Goal: Task Accomplishment & Management: Manage account settings

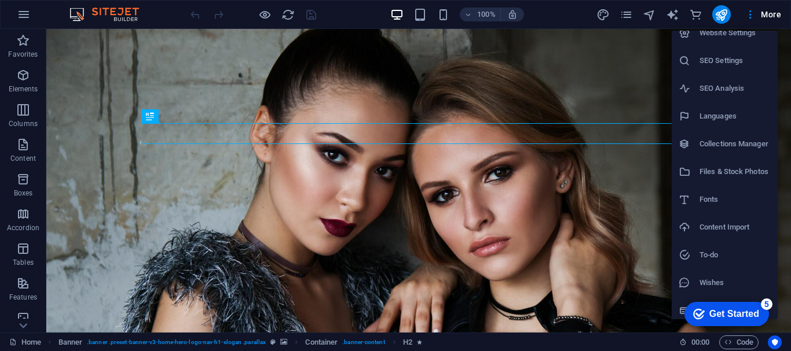
scroll to position [17, 0]
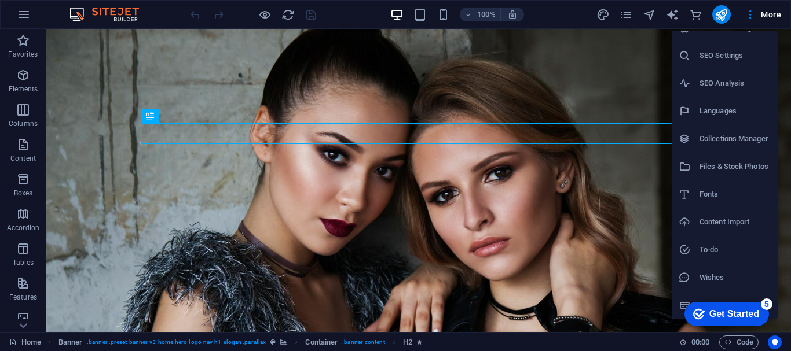
click at [23, 13] on div at bounding box center [395, 175] width 791 height 351
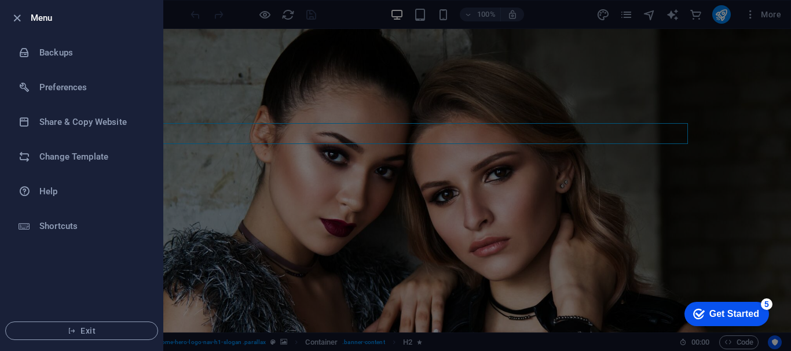
click at [6, 16] on li "Menu" at bounding box center [82, 18] width 162 height 35
click at [704, 35] on div at bounding box center [395, 175] width 791 height 351
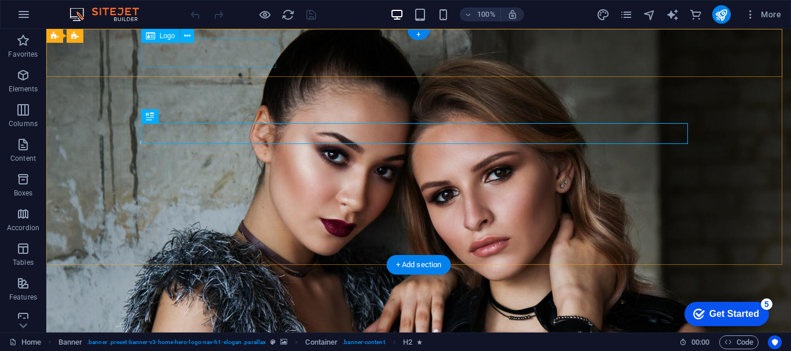
click at [221, 325] on div "Mhr Sports" at bounding box center [418, 340] width 547 height 30
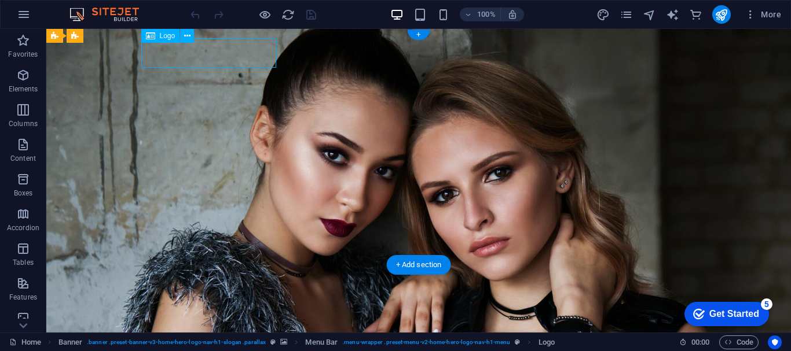
click at [221, 325] on div "Mhr Sports" at bounding box center [418, 340] width 547 height 30
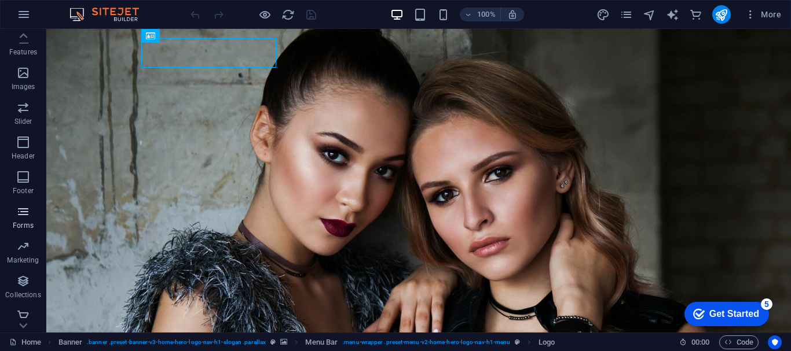
scroll to position [252, 0]
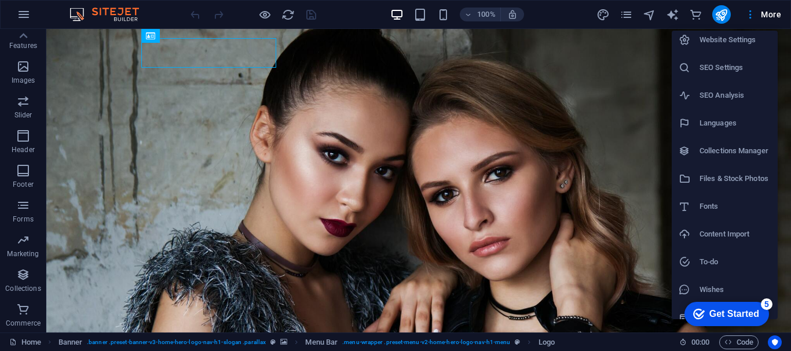
scroll to position [0, 0]
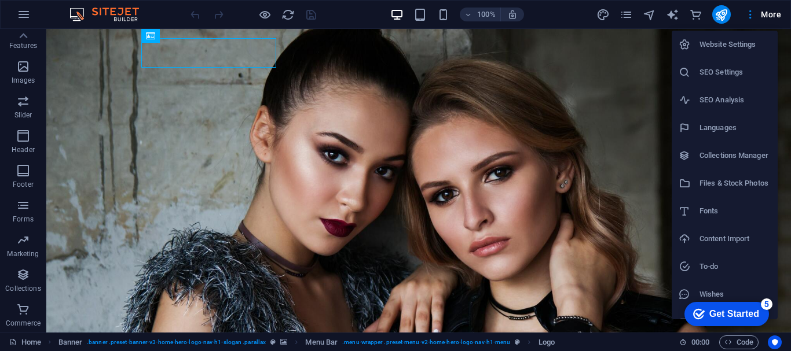
click at [777, 17] on div at bounding box center [395, 175] width 791 height 351
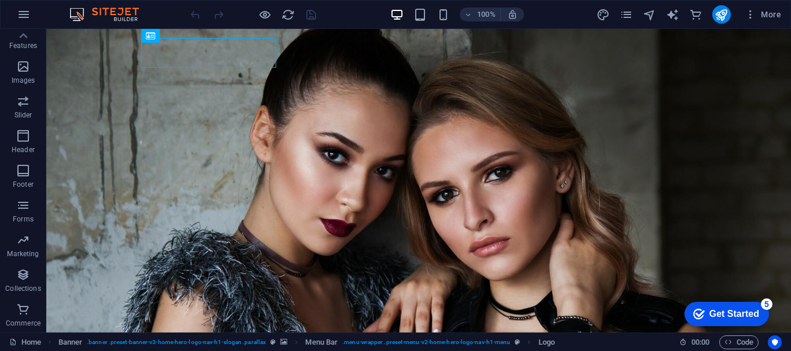
click at [774, 15] on div "Website Settings SEO Settings SEO Analysis Languages Collections Manager Files …" at bounding box center [395, 179] width 791 height 345
click at [770, 13] on span "More" at bounding box center [763, 15] width 36 height 12
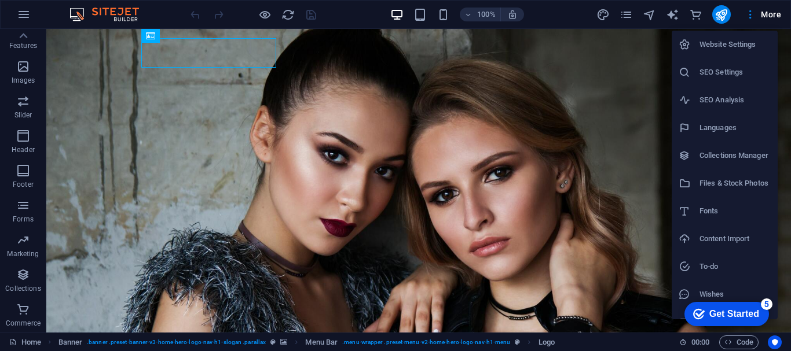
click at [730, 45] on h6 "Website Settings" at bounding box center [735, 45] width 71 height 14
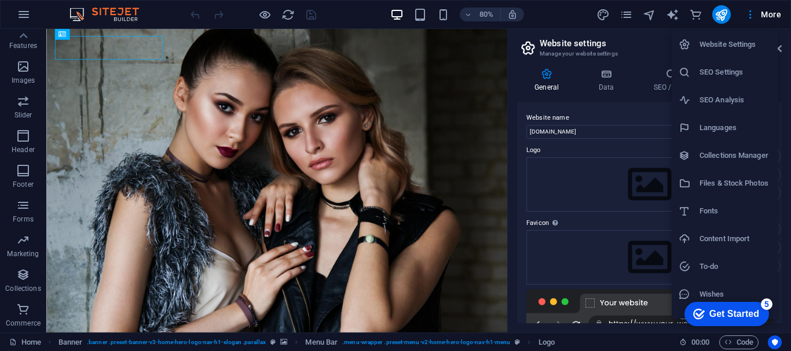
click at [556, 21] on div at bounding box center [395, 175] width 791 height 351
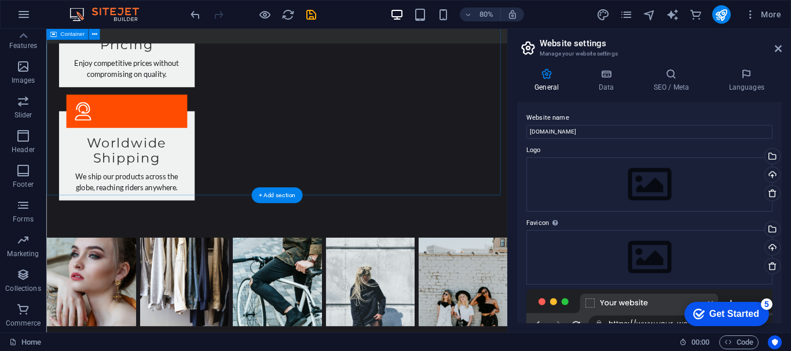
scroll to position [1912, 0]
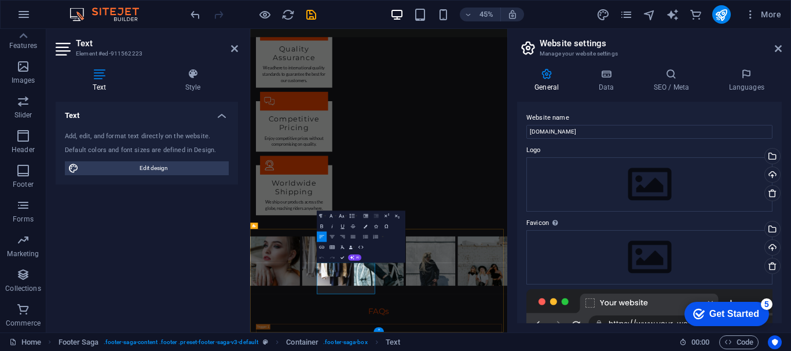
scroll to position [1763, 0]
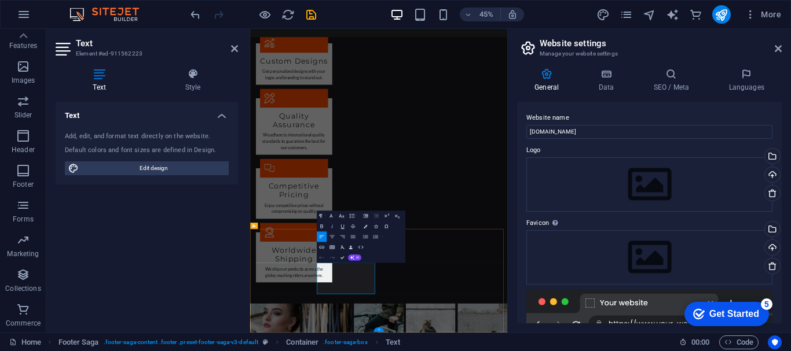
click at [224, 250] on div "Text Add, edit, and format text directly on the website. Default colors and fon…" at bounding box center [147, 213] width 182 height 222
click at [232, 47] on icon at bounding box center [234, 48] width 7 height 9
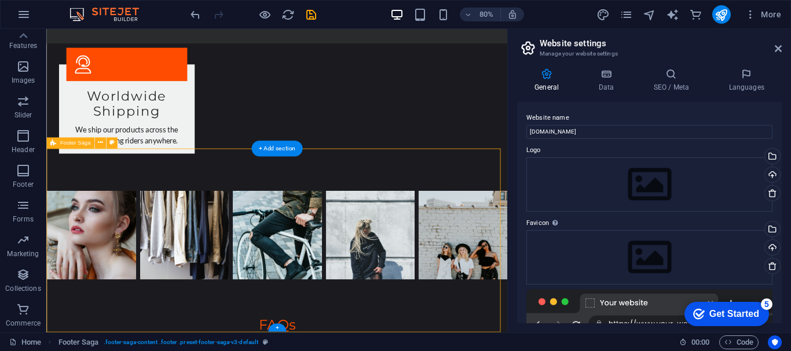
drag, startPoint x: 226, startPoint y: 325, endPoint x: 265, endPoint y: 310, distance: 41.8
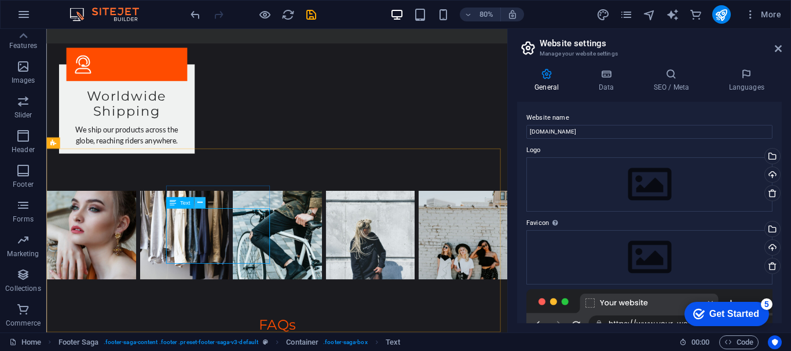
click at [202, 203] on icon at bounding box center [199, 204] width 5 height 10
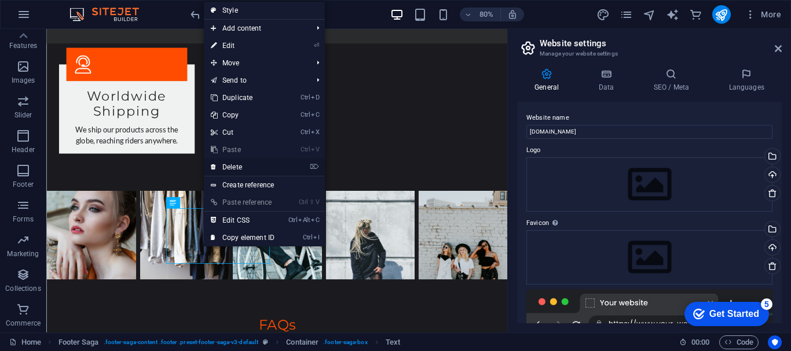
click at [236, 173] on link "⌦ Delete" at bounding box center [243, 167] width 78 height 17
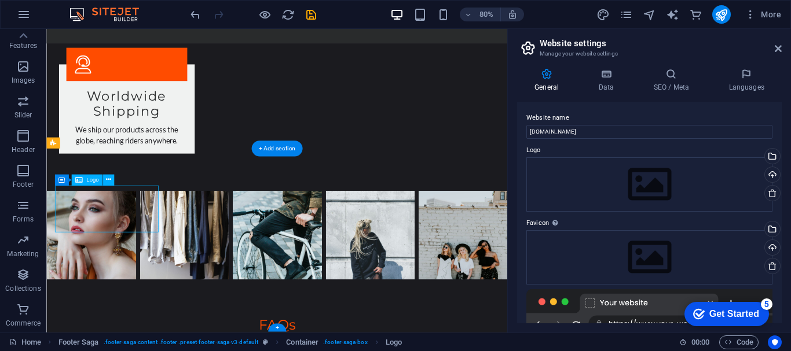
scroll to position [1900, 0]
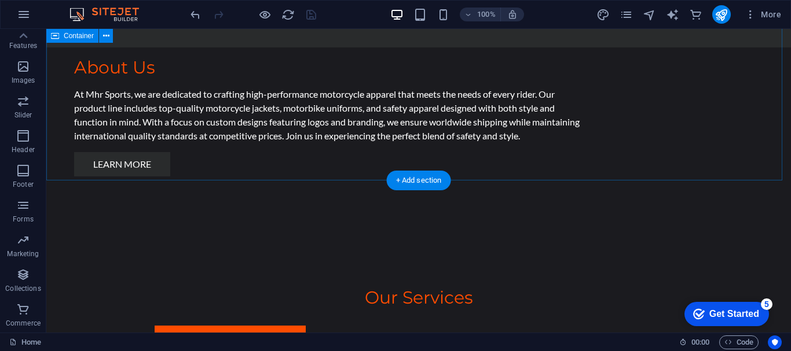
scroll to position [603, 0]
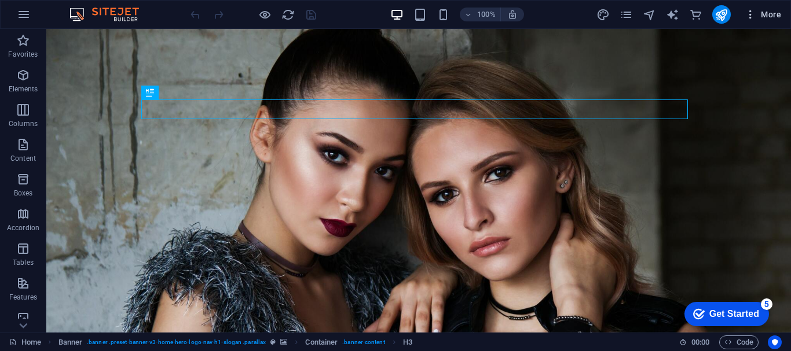
click at [755, 11] on icon "button" at bounding box center [751, 15] width 12 height 12
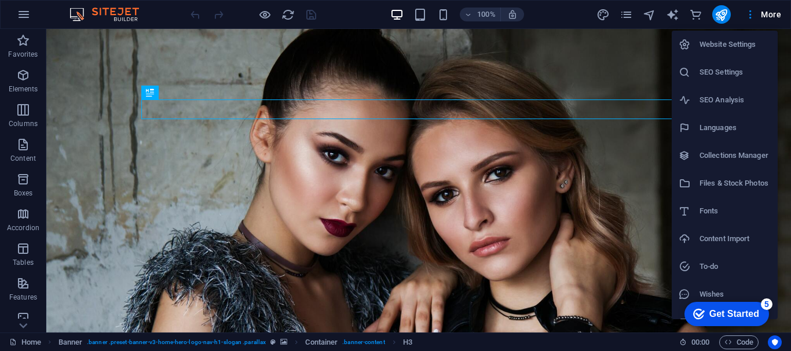
click at [34, 14] on div at bounding box center [395, 175] width 791 height 351
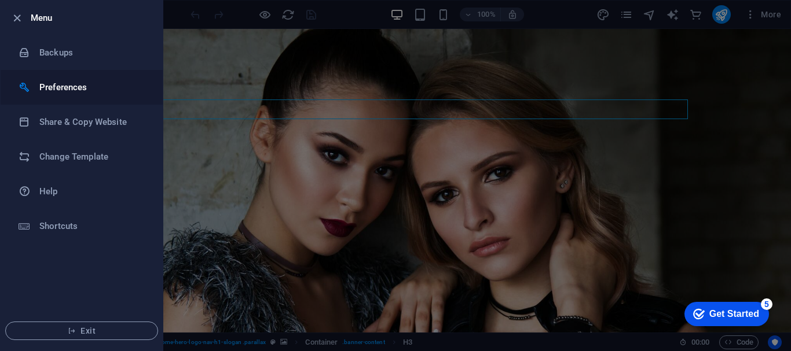
click at [69, 85] on h6 "Preferences" at bounding box center [92, 87] width 107 height 14
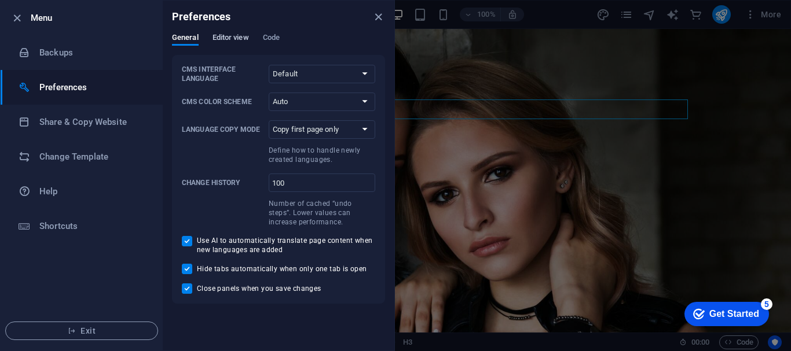
click at [228, 33] on span "Editor view" at bounding box center [231, 39] width 36 height 16
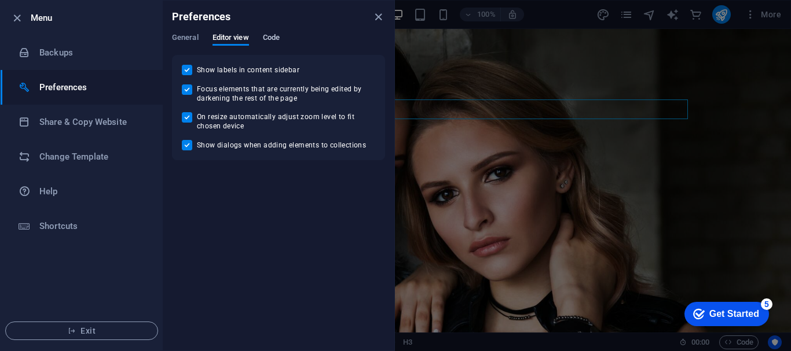
click at [267, 33] on span "Code" at bounding box center [271, 39] width 17 height 16
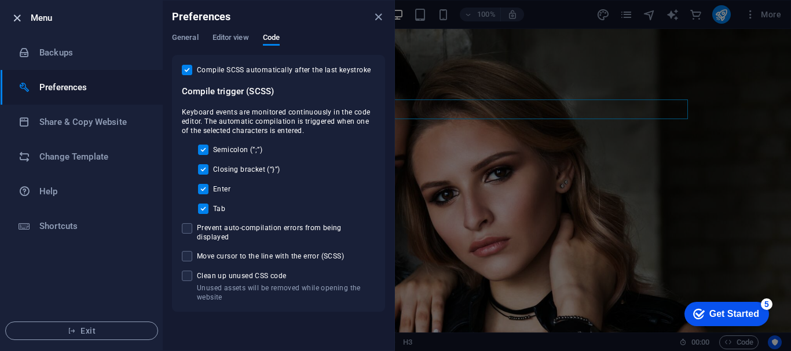
click at [20, 14] on icon "button" at bounding box center [16, 18] width 13 height 13
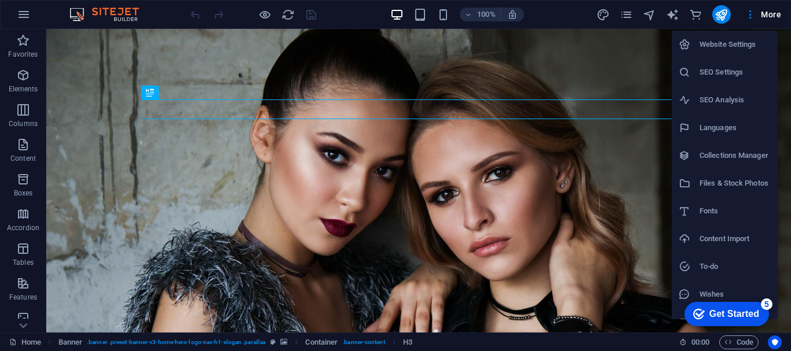
click at [712, 50] on h6 "Website Settings" at bounding box center [735, 45] width 71 height 14
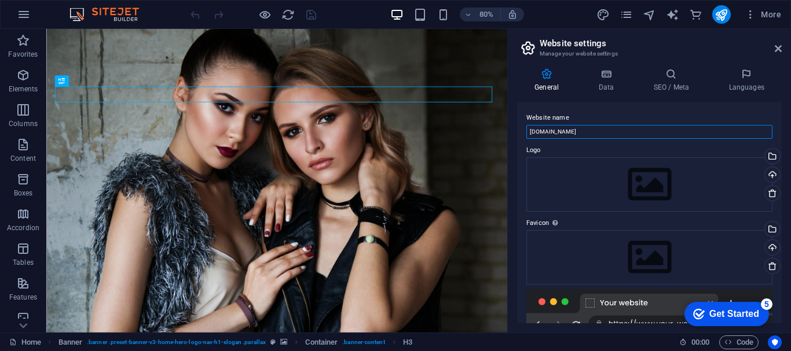
drag, startPoint x: 636, startPoint y: 162, endPoint x: 587, endPoint y: 163, distance: 49.8
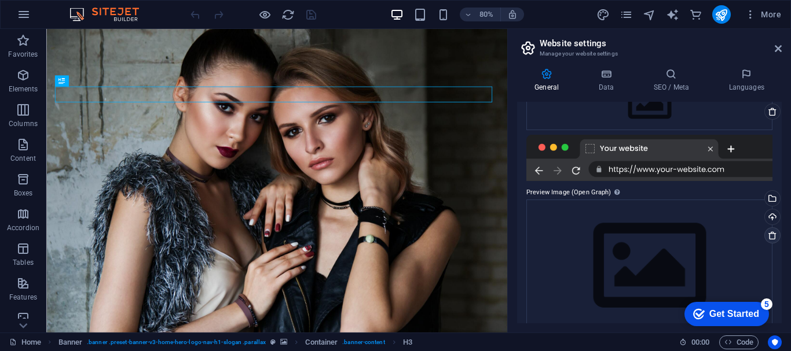
scroll to position [173, 0]
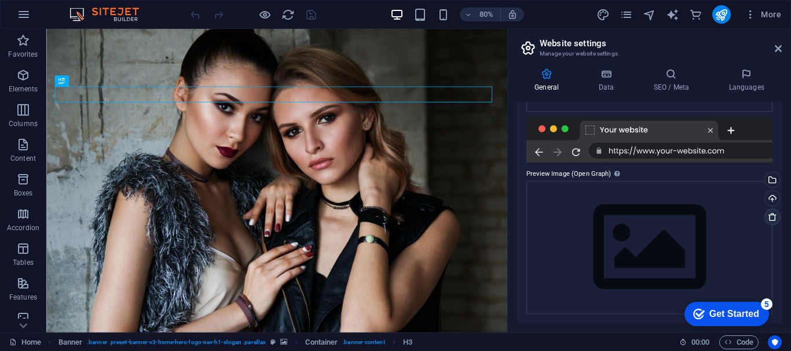
click at [768, 220] on icon at bounding box center [772, 217] width 9 height 9
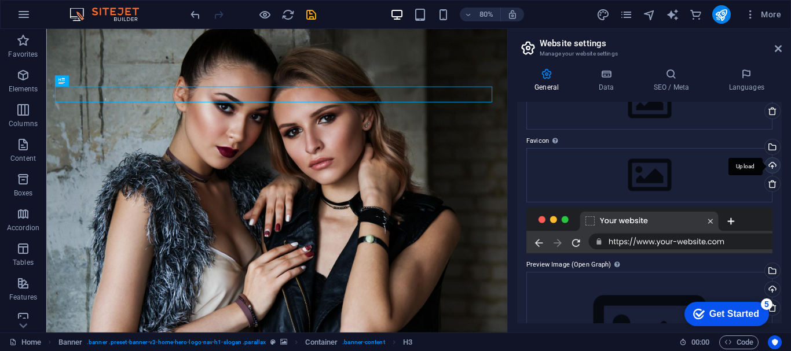
scroll to position [57, 0]
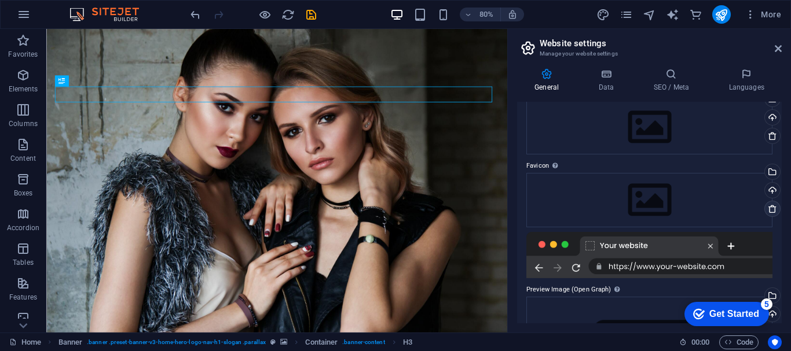
click at [771, 208] on icon at bounding box center [772, 208] width 9 height 9
click at [770, 138] on icon at bounding box center [772, 135] width 9 height 9
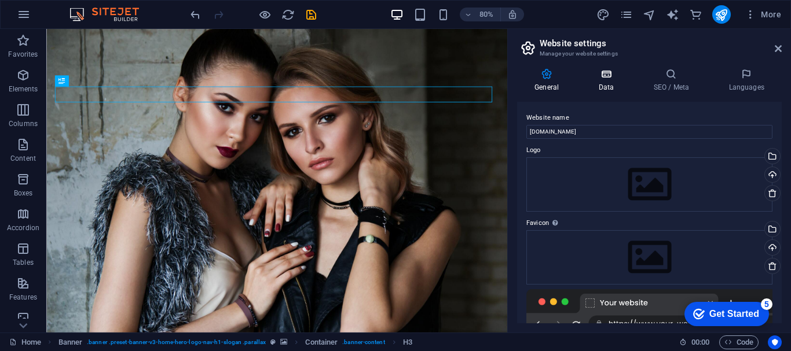
click at [614, 78] on icon at bounding box center [606, 74] width 50 height 12
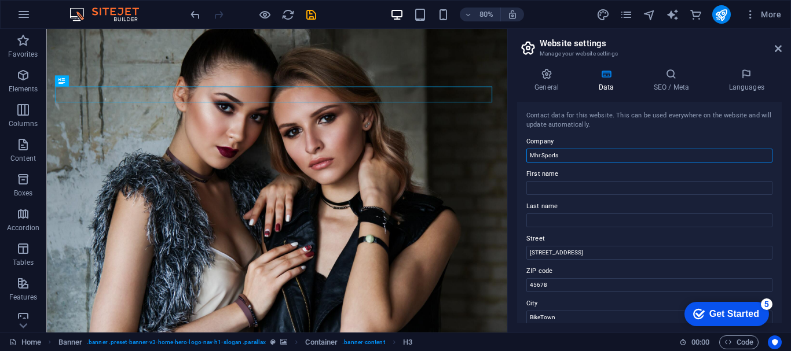
drag, startPoint x: 597, startPoint y: 151, endPoint x: 537, endPoint y: 151, distance: 60.2
click at [584, 151] on input "Mhr Sports" at bounding box center [649, 156] width 246 height 14
type input "M"
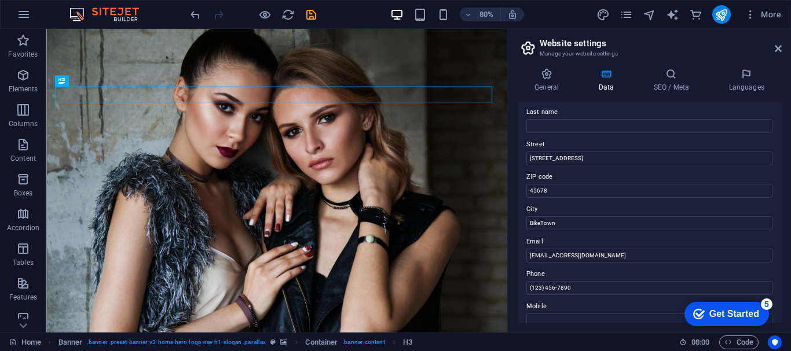
scroll to position [45, 0]
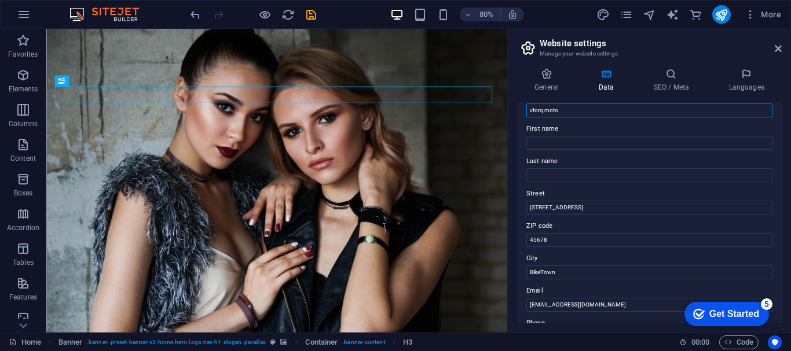
type input "vtorq moto"
click at [731, 18] on div "More" at bounding box center [690, 14] width 189 height 19
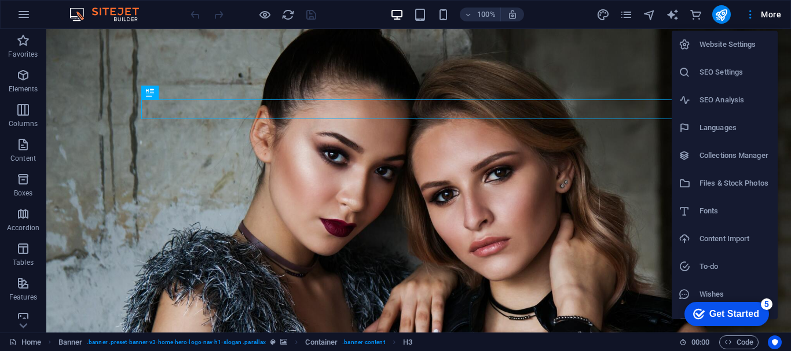
click at [709, 76] on h6 "SEO Settings" at bounding box center [735, 72] width 71 height 14
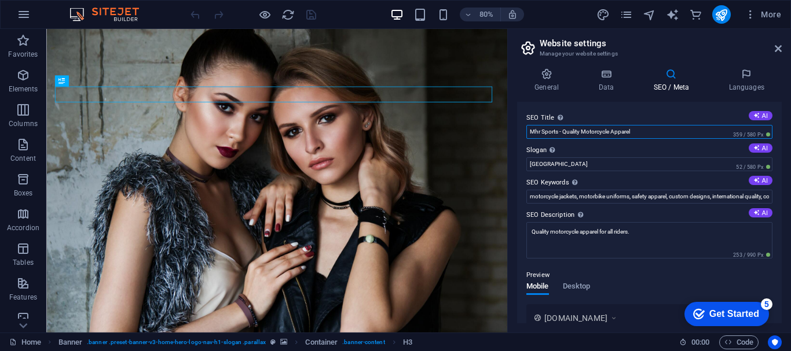
click at [559, 133] on input "Mhr Sports - Quality Motorcycle Apparel" at bounding box center [649, 132] width 246 height 14
type input "VtorqMoto- Quality Motorcycle Apparel"
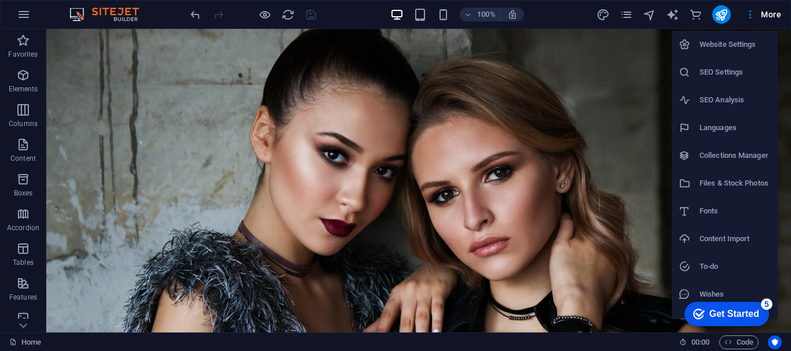
click at [724, 38] on h6 "Website Settings" at bounding box center [735, 45] width 71 height 14
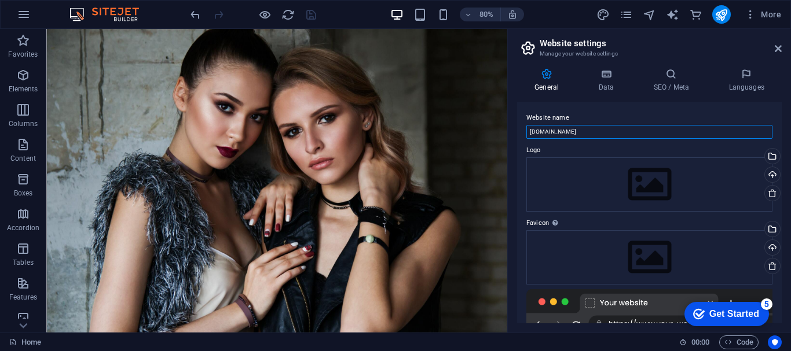
click at [584, 132] on input "[DOMAIN_NAME]" at bounding box center [649, 132] width 246 height 14
type input "vtorqmoto.com"
click at [608, 160] on div "Drag files here, click to choose files or select files from Files or our free s…" at bounding box center [649, 185] width 246 height 54
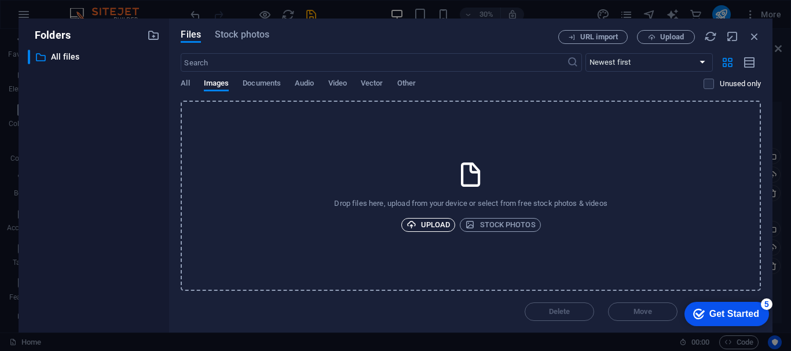
click at [430, 218] on div "Drop files here, upload from your device or select from free stock photos & vid…" at bounding box center [471, 196] width 580 height 191
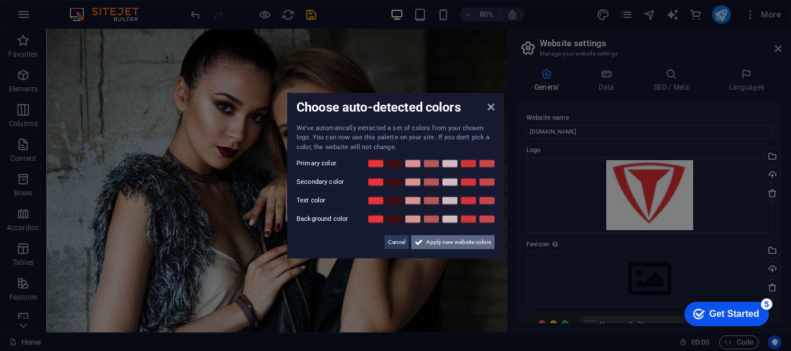
click at [441, 248] on span "Apply new website colors" at bounding box center [458, 243] width 65 height 14
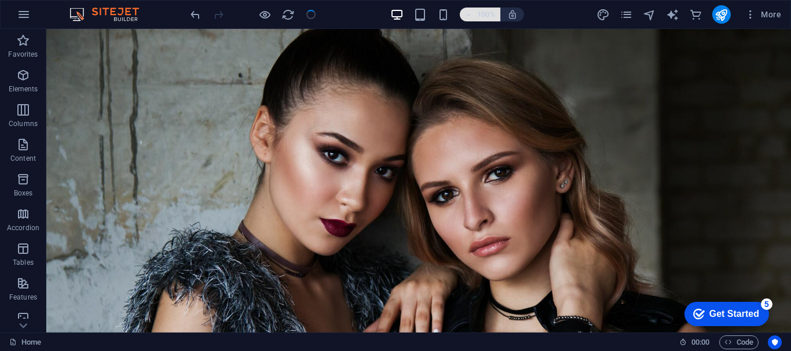
click at [480, 13] on h6 "100%" at bounding box center [486, 15] width 19 height 14
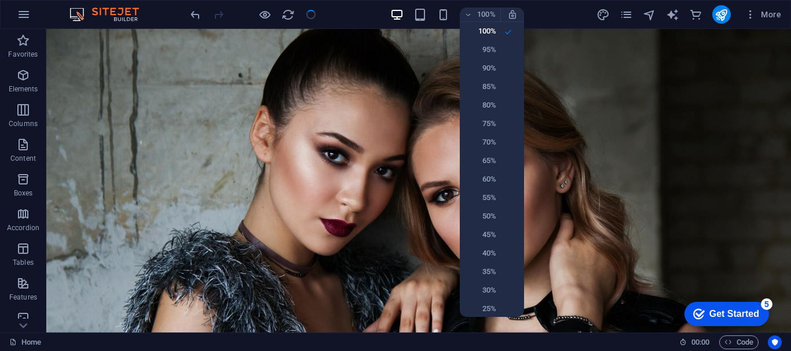
click at [539, 10] on div at bounding box center [395, 175] width 791 height 351
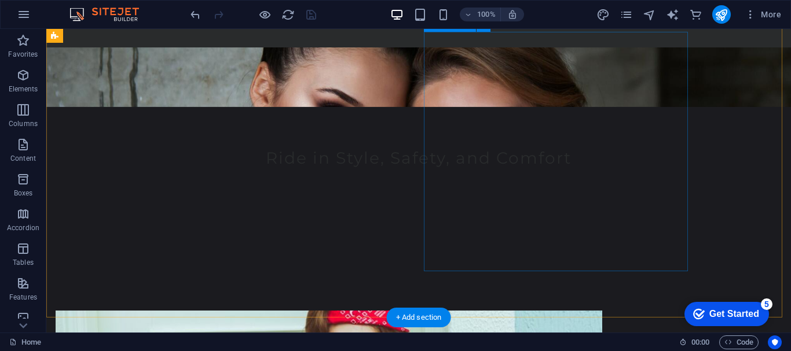
scroll to position [232, 0]
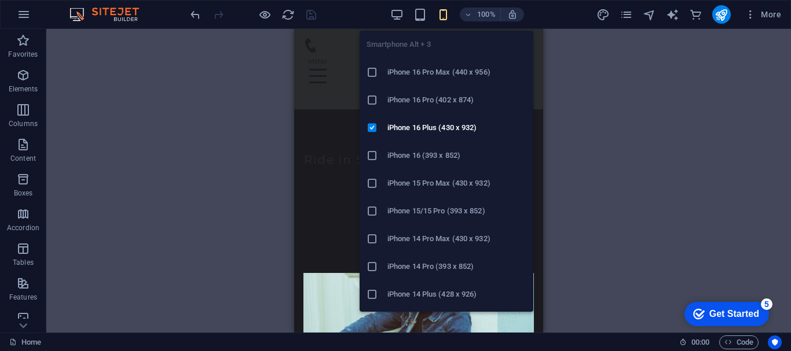
scroll to position [276, 0]
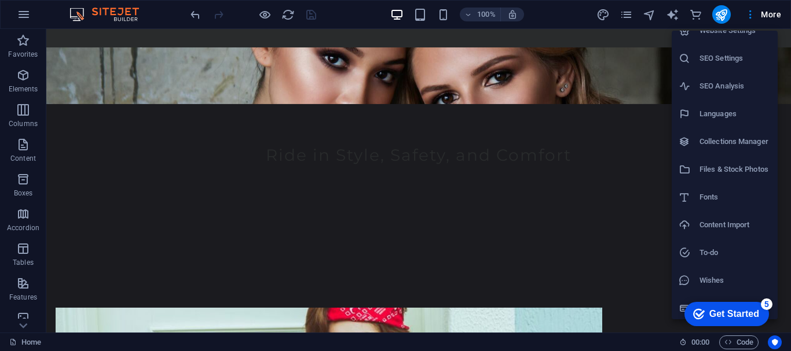
scroll to position [17, 0]
drag, startPoint x: 727, startPoint y: 313, endPoint x: 840, endPoint y: 559, distance: 270.8
click at [727, 313] on div "Get Started" at bounding box center [734, 314] width 50 height 10
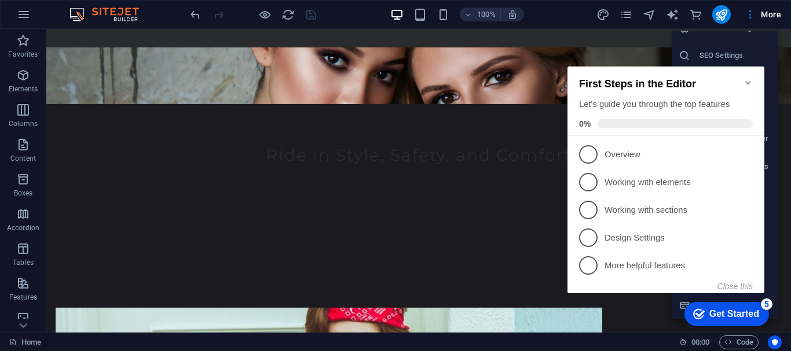
click at [459, 192] on div at bounding box center [395, 175] width 791 height 351
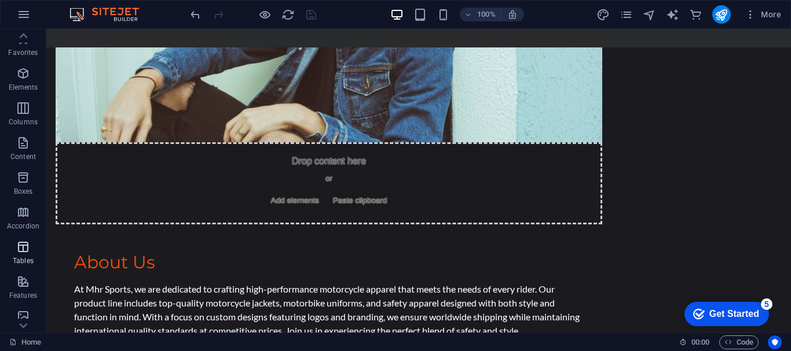
scroll to position [0, 0]
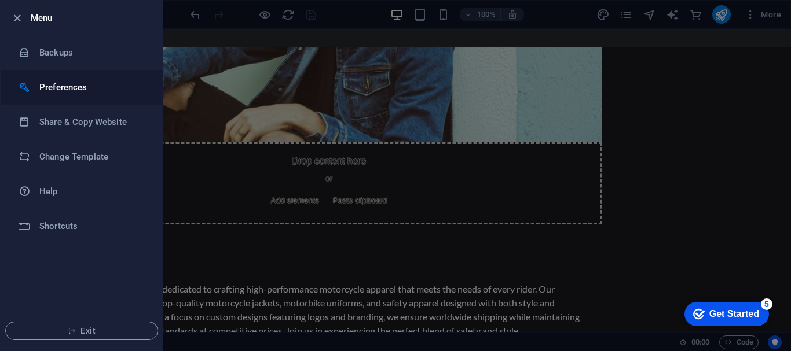
click at [111, 85] on h6 "Preferences" at bounding box center [92, 87] width 107 height 14
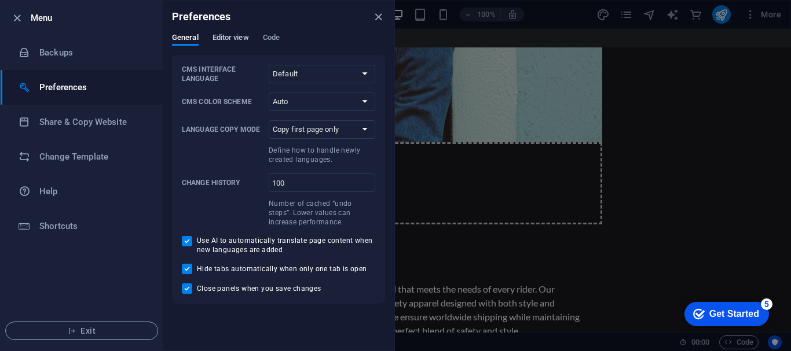
click at [245, 40] on span "Editor view" at bounding box center [231, 39] width 36 height 16
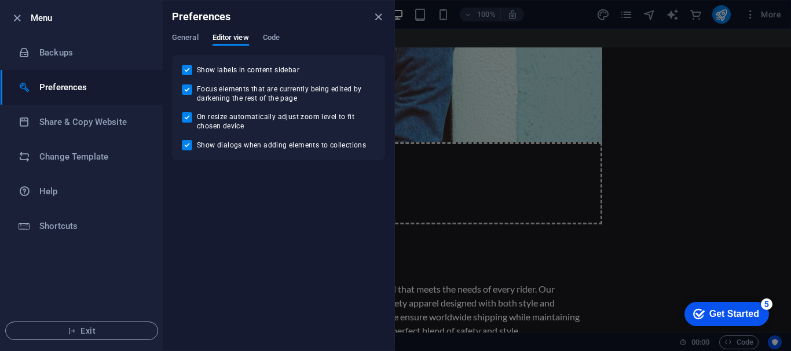
click at [258, 36] on div "General Editor view Code" at bounding box center [278, 44] width 213 height 22
click at [264, 36] on span "Code" at bounding box center [271, 39] width 17 height 16
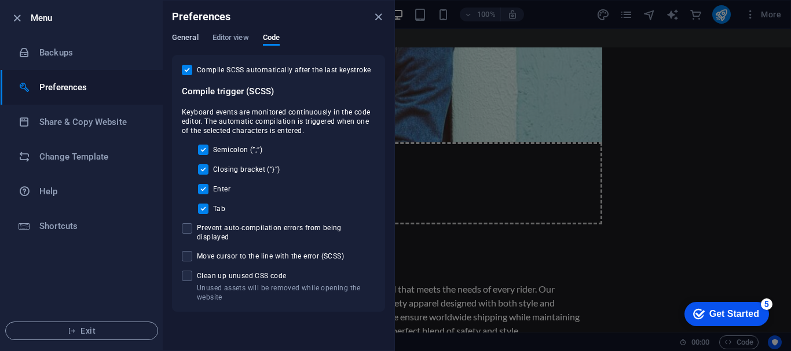
click at [198, 34] on div "General Editor view Code" at bounding box center [278, 44] width 213 height 22
click at [186, 41] on span "General" at bounding box center [185, 39] width 27 height 16
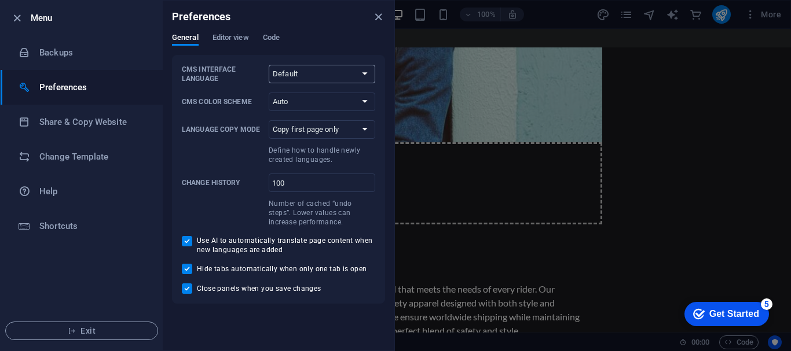
click at [314, 78] on select "Default Deutsch English Español Français Magyar Italiano Nederlands Polski Port…" at bounding box center [322, 74] width 107 height 19
click at [50, 54] on h6 "Backups" at bounding box center [92, 53] width 107 height 14
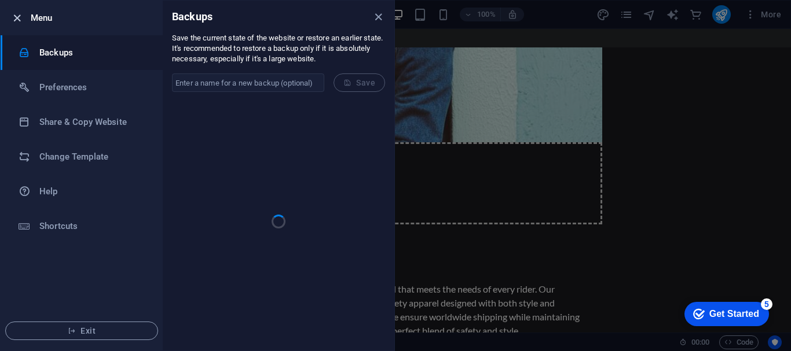
click at [20, 17] on icon "button" at bounding box center [16, 18] width 13 height 13
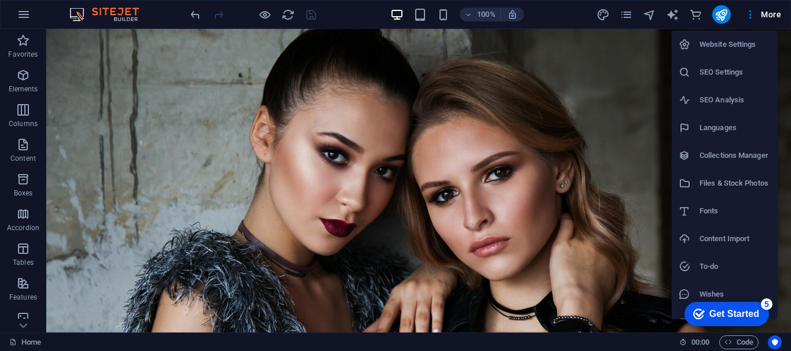
click at [733, 38] on h6 "Website Settings" at bounding box center [735, 45] width 71 height 14
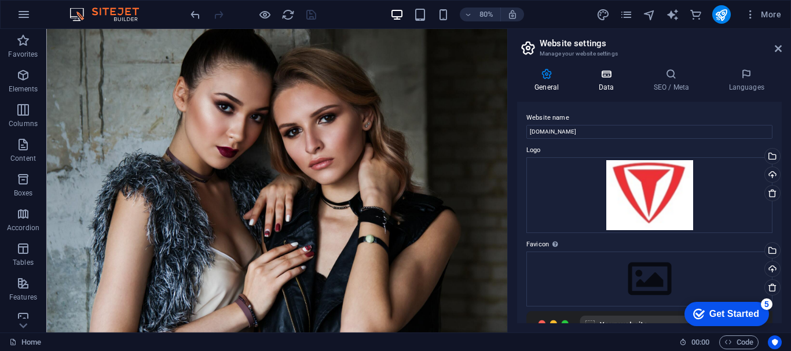
click at [621, 85] on h4 "Data" at bounding box center [608, 80] width 55 height 24
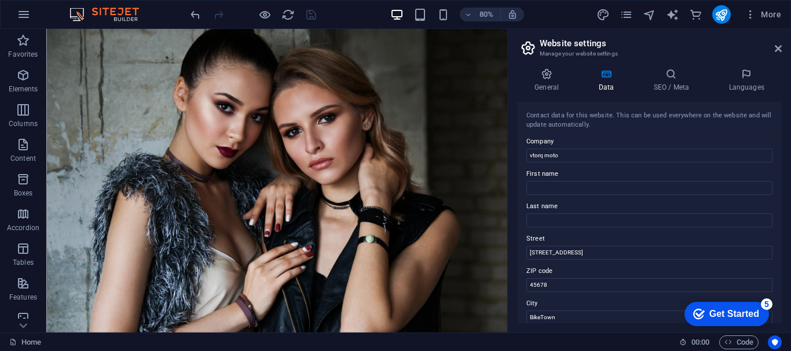
click at [682, 97] on div "General Data SEO / Meta Languages Website name vtorqmoto.com Logo Drag files he…" at bounding box center [649, 195] width 265 height 255
click at [675, 87] on h4 "SEO / Meta" at bounding box center [673, 80] width 75 height 24
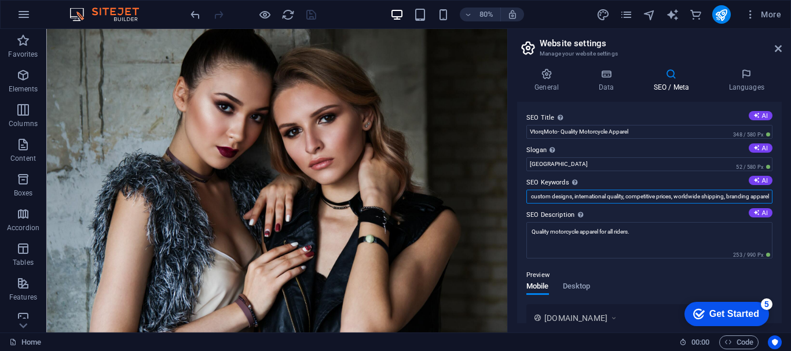
scroll to position [0, 149]
drag, startPoint x: 584, startPoint y: 200, endPoint x: 790, endPoint y: 188, distance: 206.5
click at [790, 188] on div "General Data SEO / Meta Languages Website name vtorqmoto.com Logo Drag files he…" at bounding box center [649, 196] width 283 height 274
click at [647, 201] on input "motorcycle jackets, motorbike uniforms, safety apparel, custom designs, interna…" at bounding box center [649, 197] width 246 height 14
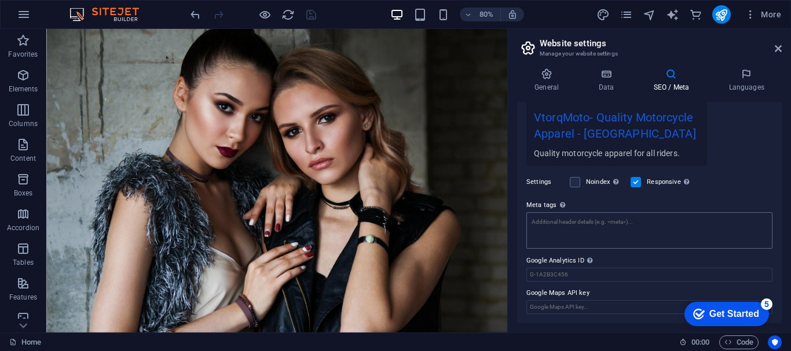
scroll to position [163, 0]
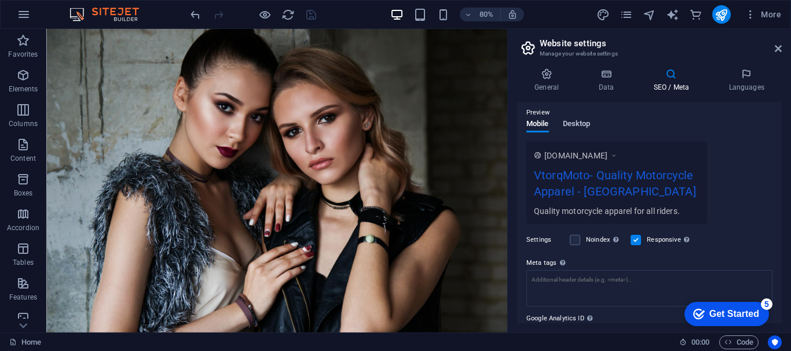
click at [581, 126] on span "Desktop" at bounding box center [577, 125] width 28 height 16
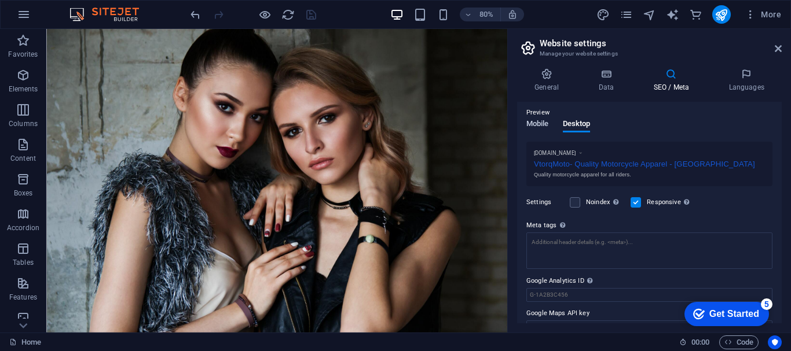
click at [539, 126] on span "Mobile" at bounding box center [537, 125] width 23 height 16
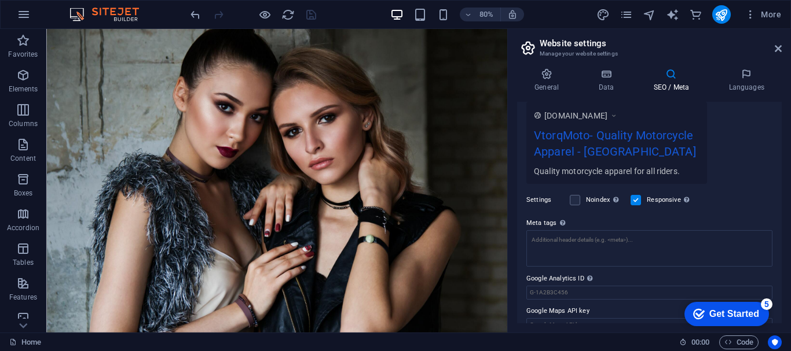
scroll to position [221, 0]
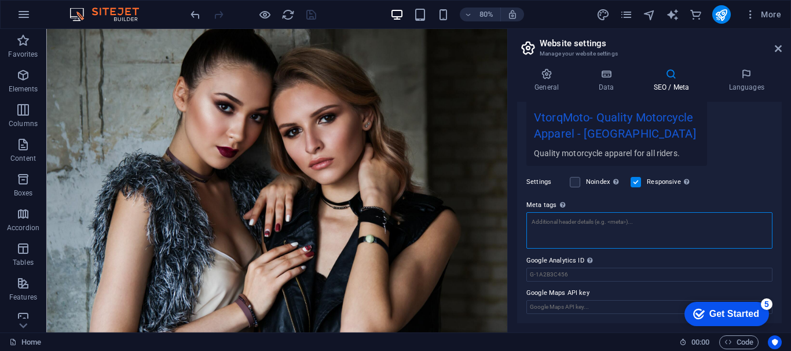
click at [598, 224] on textarea "Meta tags Enter HTML code here that will be placed inside the tags of your webs…" at bounding box center [649, 231] width 246 height 36
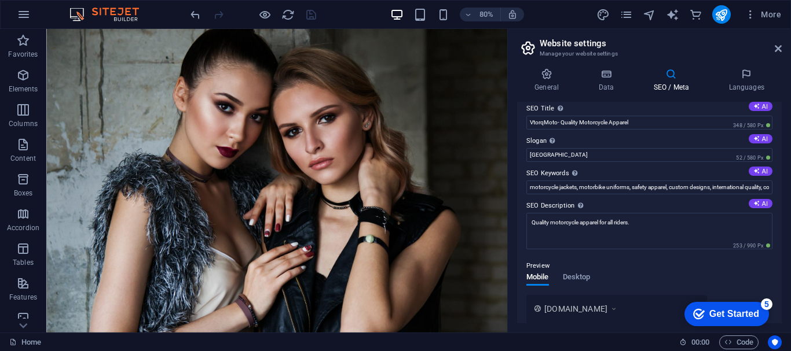
scroll to position [0, 0]
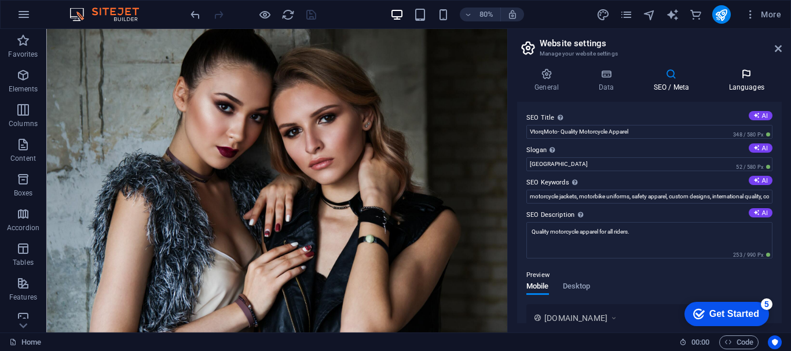
click at [735, 73] on icon at bounding box center [746, 74] width 71 height 12
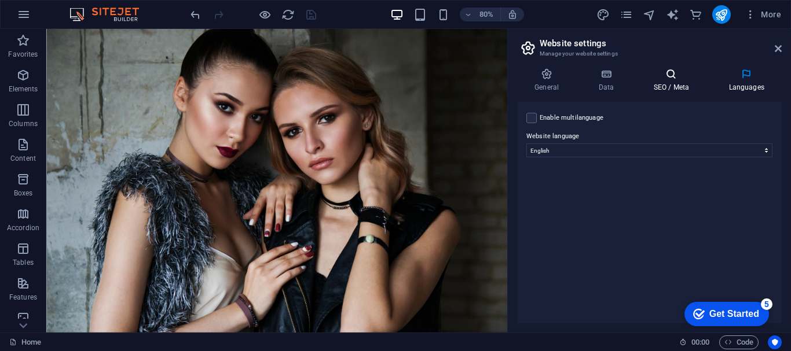
click at [674, 82] on h4 "SEO / Meta" at bounding box center [673, 80] width 75 height 24
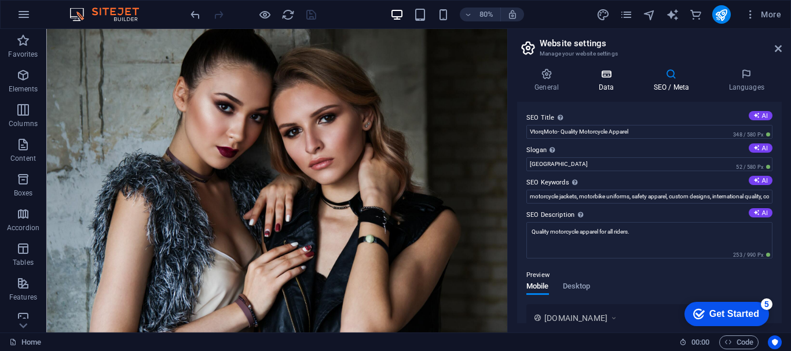
click at [627, 83] on h4 "Data" at bounding box center [608, 80] width 55 height 24
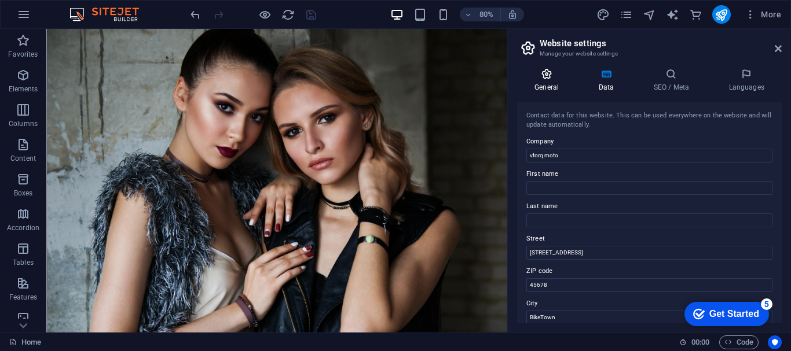
click at [566, 84] on h4 "General" at bounding box center [549, 80] width 64 height 24
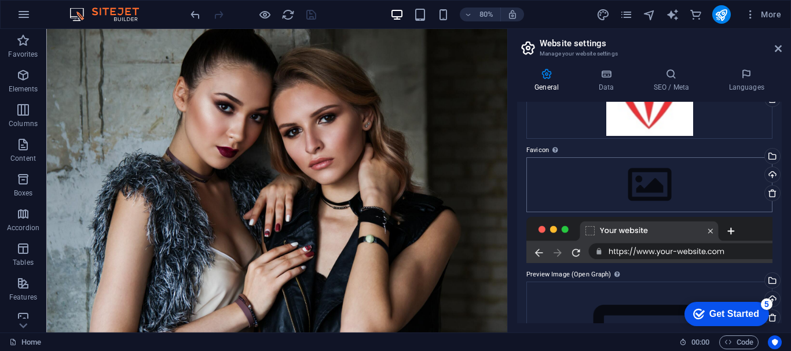
scroll to position [79, 0]
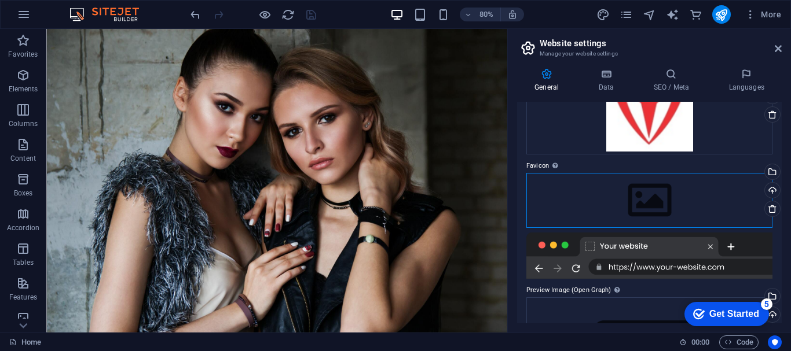
click at [580, 198] on div "Drag files here, click to choose files or select files from Files or our free s…" at bounding box center [649, 200] width 246 height 54
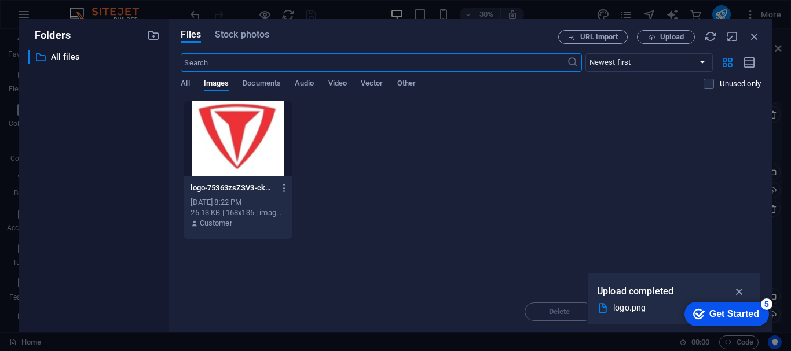
click at [753, 27] on div "Files Stock photos URL import Upload ​ Newest first Oldest first Name (A-Z) Nam…" at bounding box center [470, 176] width 603 height 314
click at [753, 30] on icon "button" at bounding box center [754, 36] width 13 height 13
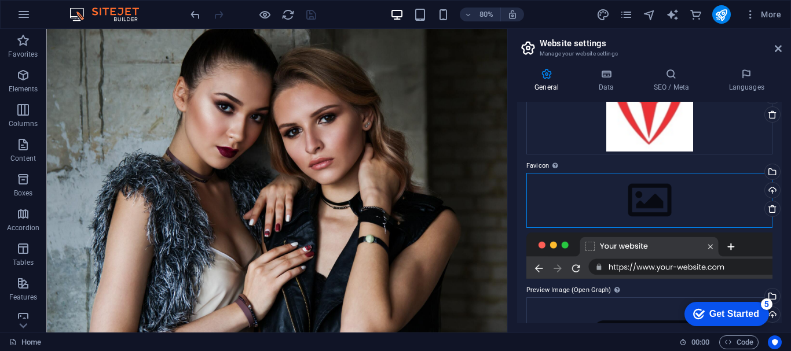
click at [633, 197] on div "Drag files here, click to choose files or select files from Files or our free s…" at bounding box center [649, 200] width 246 height 54
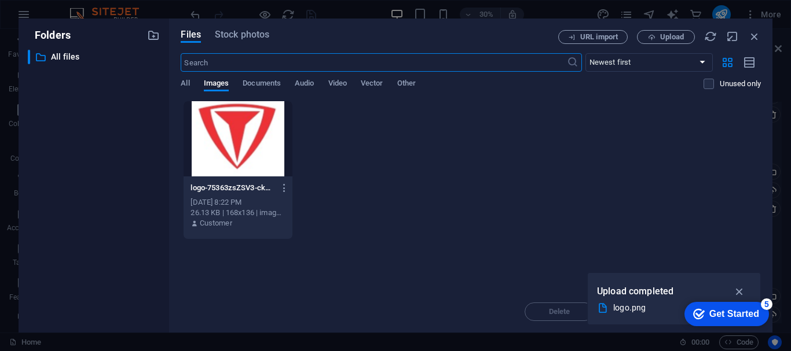
click at [223, 133] on div at bounding box center [238, 138] width 108 height 75
click at [224, 133] on div at bounding box center [238, 138] width 108 height 75
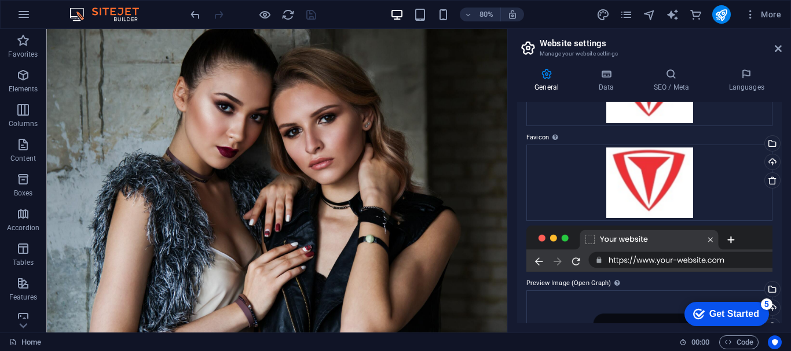
scroll to position [101, 0]
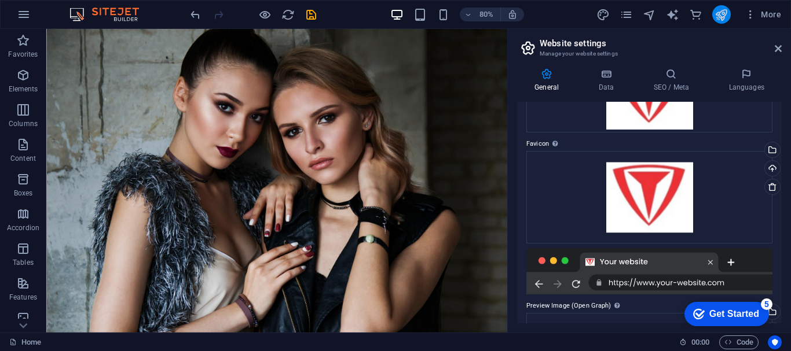
click at [729, 16] on button "publish" at bounding box center [721, 14] width 19 height 19
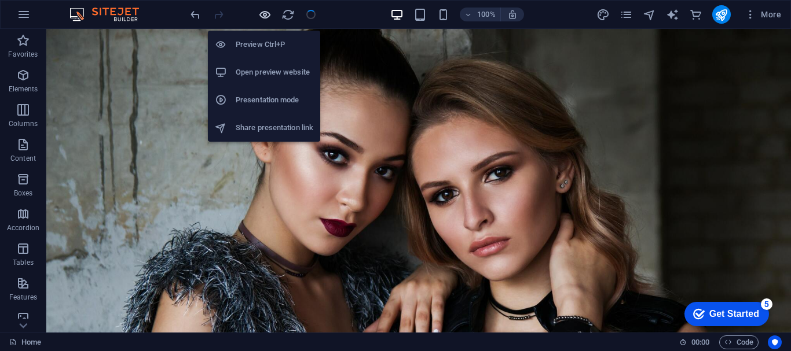
click at [269, 16] on icon "button" at bounding box center [264, 14] width 13 height 13
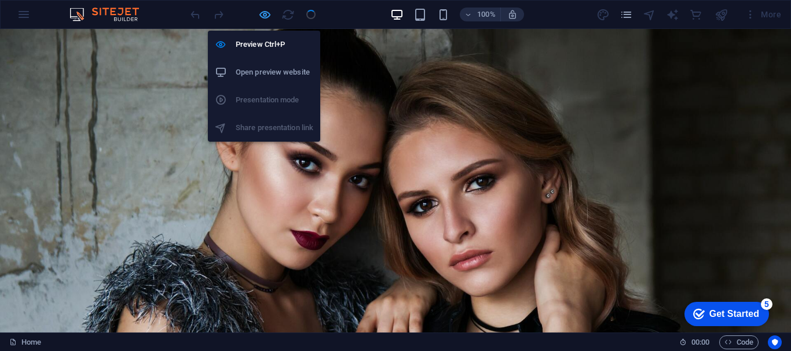
click at [268, 13] on icon "button" at bounding box center [264, 14] width 13 height 13
